Goal: Task Accomplishment & Management: Use online tool/utility

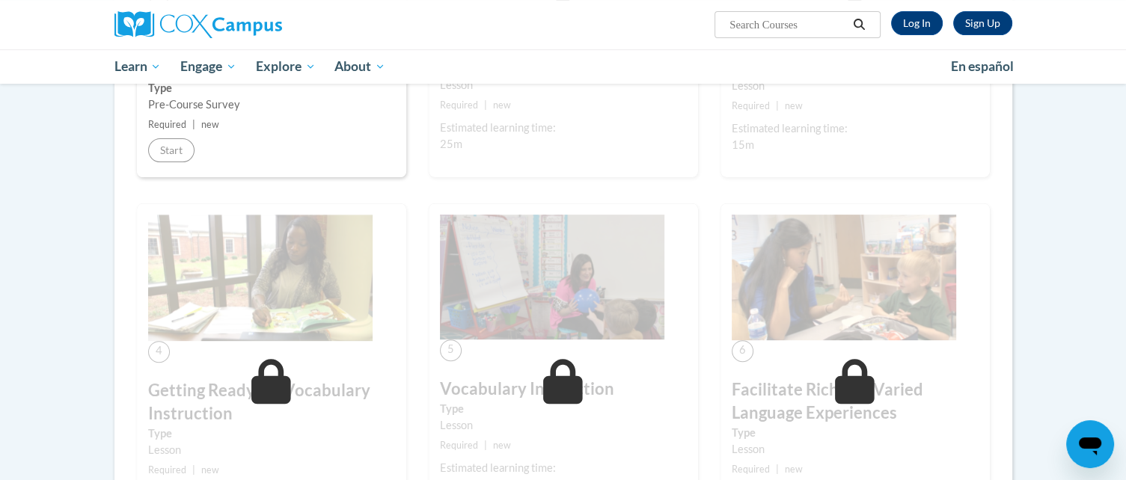
scroll to position [403, 0]
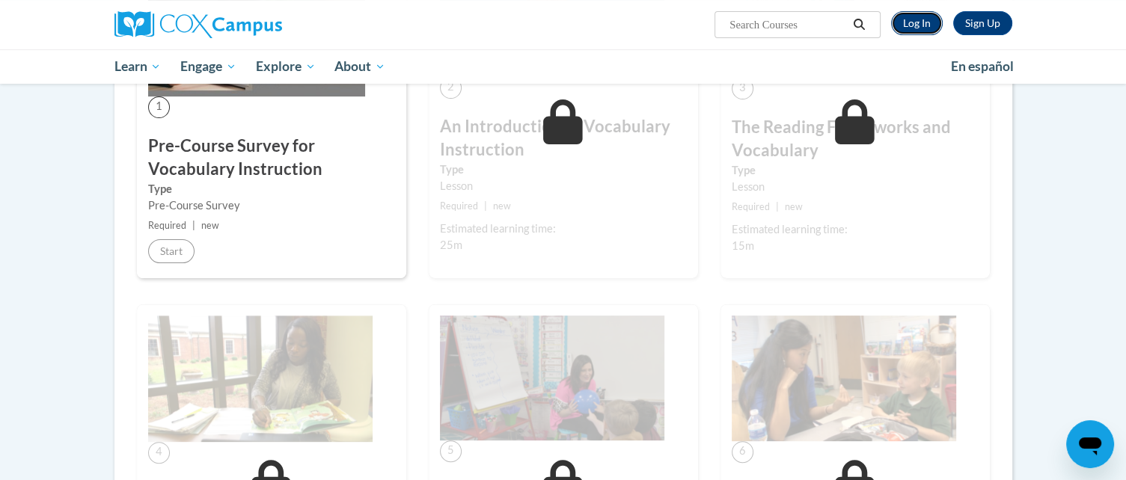
click at [907, 18] on link "Log In" at bounding box center [917, 23] width 52 height 24
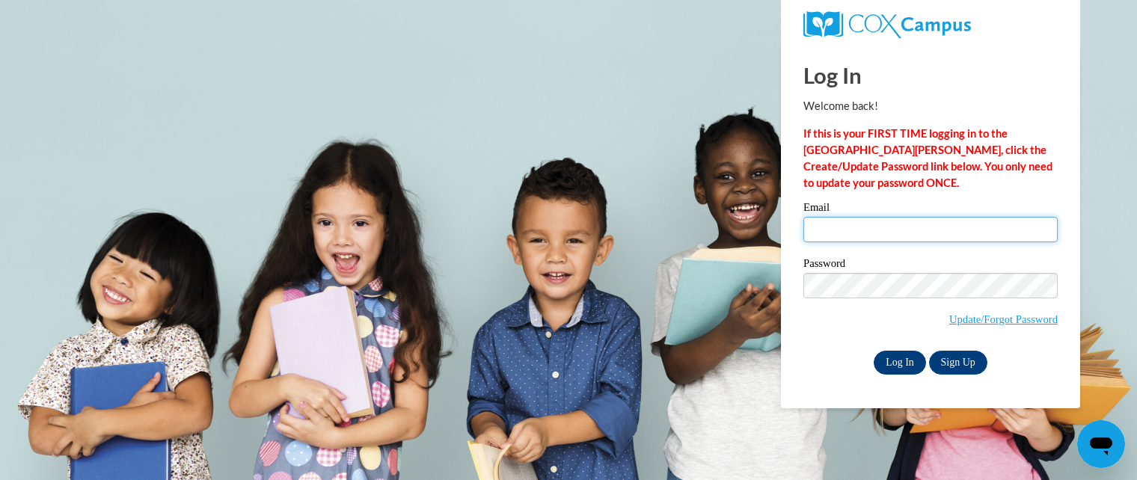
type input "elabuda@kusd.edu"
click at [902, 358] on input "Log In" at bounding box center [900, 363] width 52 height 24
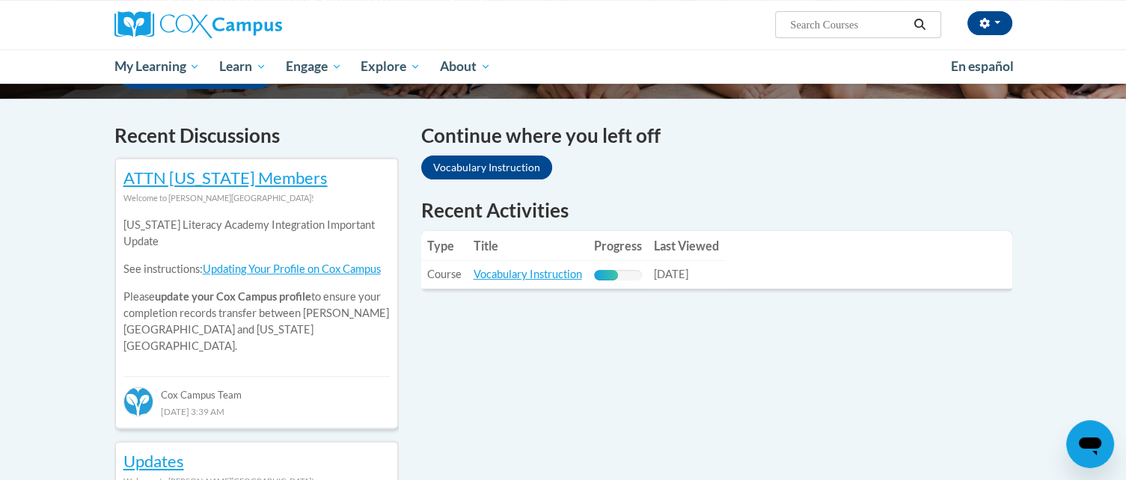
scroll to position [429, 0]
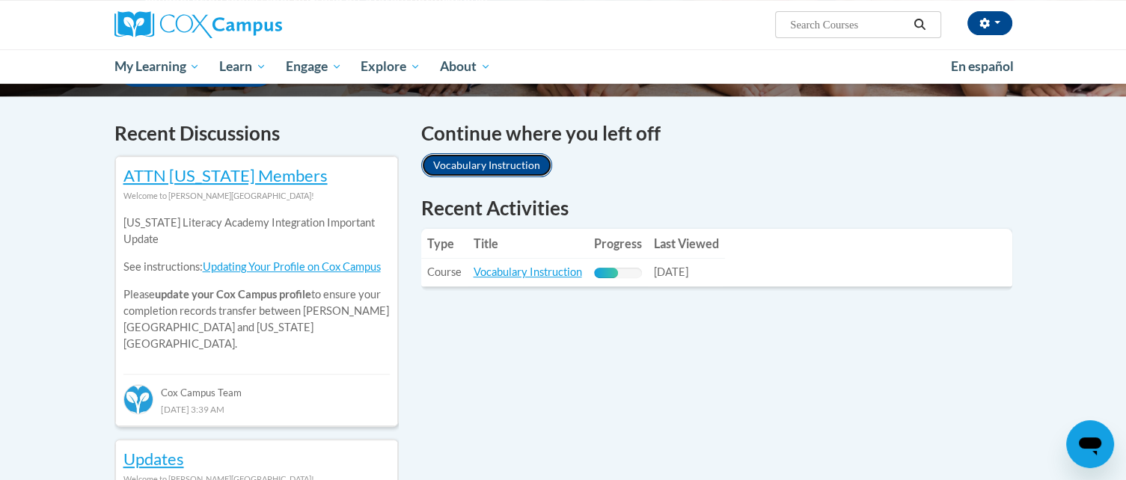
click at [509, 162] on link "Vocabulary Instruction" at bounding box center [486, 165] width 131 height 24
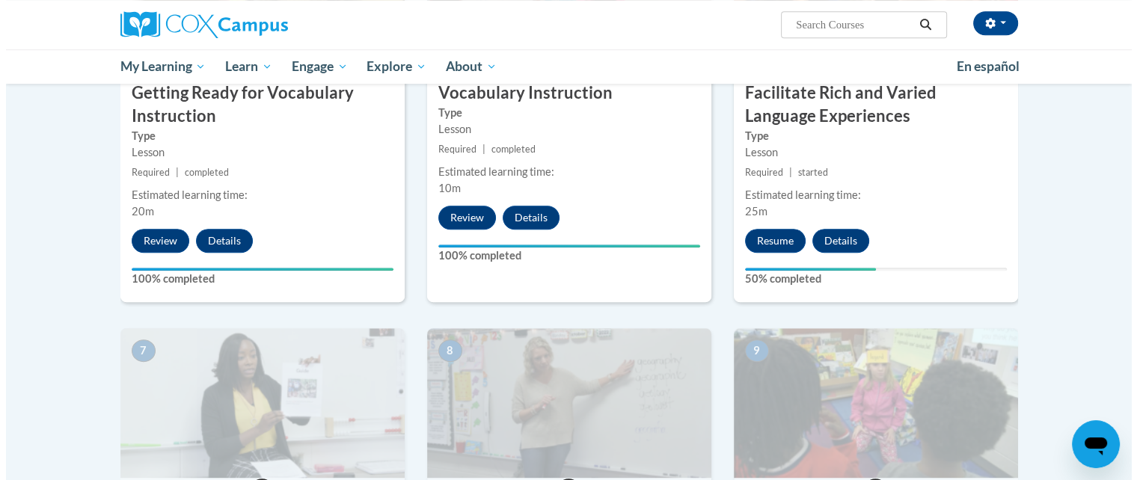
scroll to position [898, 0]
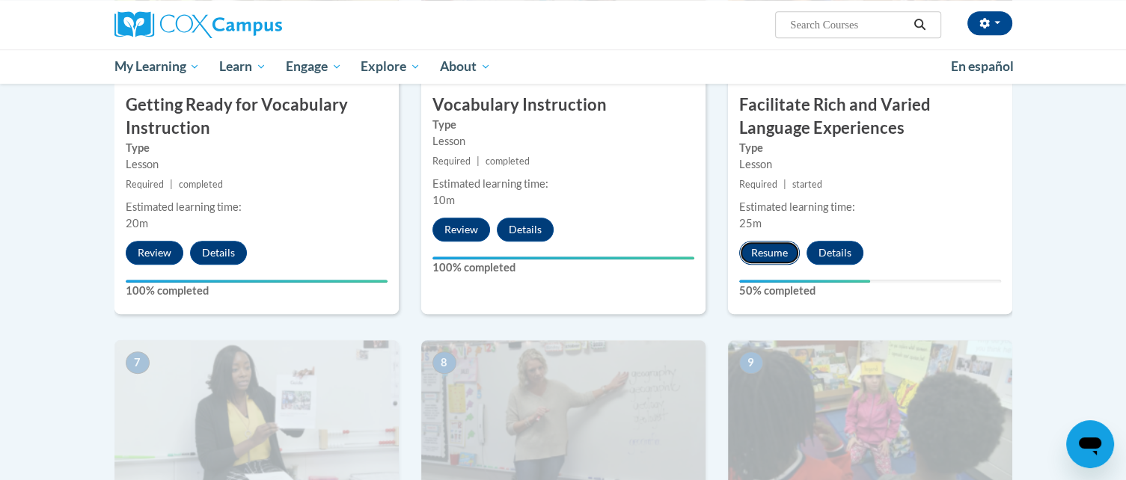
click at [751, 246] on button "Resume" at bounding box center [769, 253] width 61 height 24
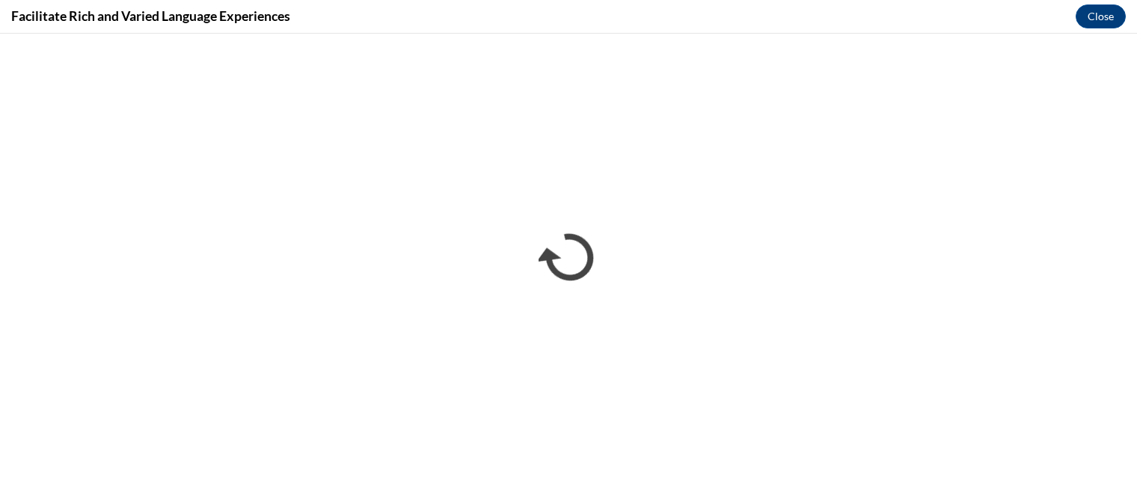
scroll to position [0, 0]
